Goal: Book appointment/travel/reservation

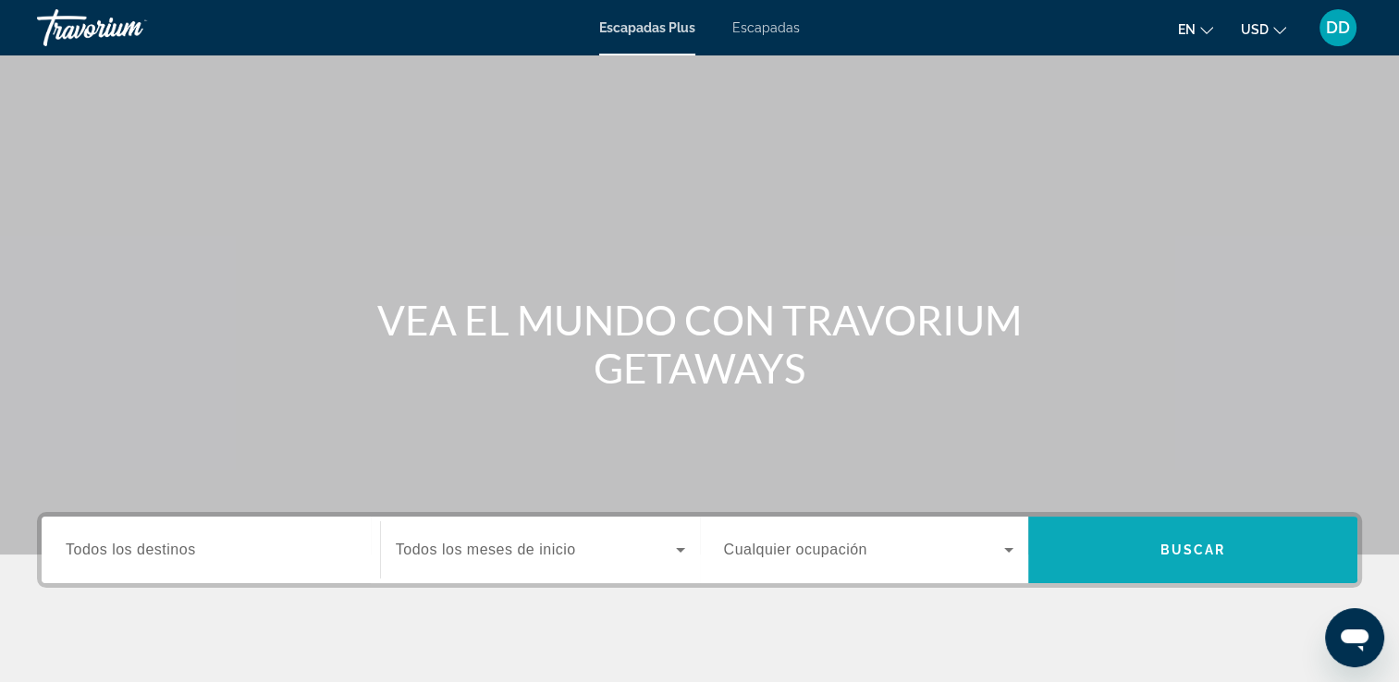
click at [1068, 575] on span "Buscar" at bounding box center [1192, 550] width 329 height 67
